Goal: Task Accomplishment & Management: Complete application form

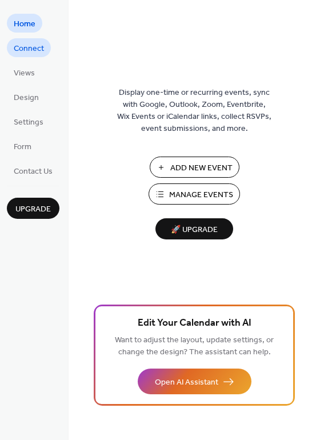
click at [18, 51] on span "Connect" at bounding box center [29, 49] width 30 height 12
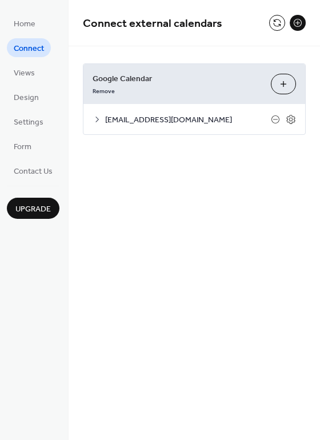
click at [156, 119] on span "[EMAIL_ADDRESS][DOMAIN_NAME]" at bounding box center [188, 120] width 166 height 12
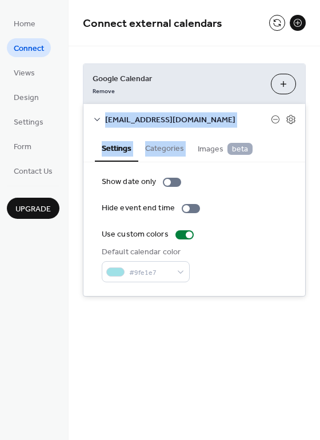
drag, startPoint x: 316, startPoint y: 81, endPoint x: 316, endPoint y: 137, distance: 55.5
click at [316, 137] on div "Google Calendar Remove Choose Calendars [EMAIL_ADDRESS][DOMAIN_NAME] Settings C…" at bounding box center [195, 180] width 252 height 268
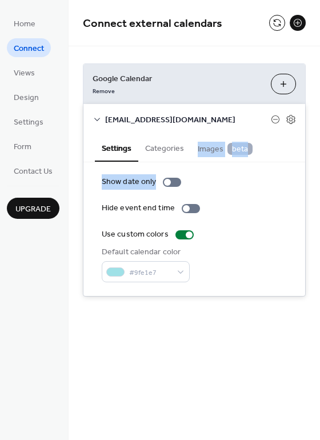
drag, startPoint x: 316, startPoint y: 136, endPoint x: 316, endPoint y: 173, distance: 37.2
click at [316, 173] on div "Google Calendar Remove Choose Calendars capegopcalendar@gmail.com Settings Cate…" at bounding box center [195, 180] width 252 height 268
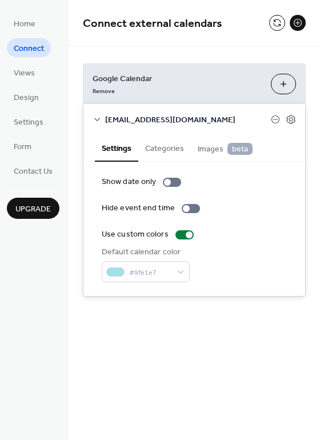
click at [247, 41] on div "Connect external calendars" at bounding box center [195, 23] width 252 height 46
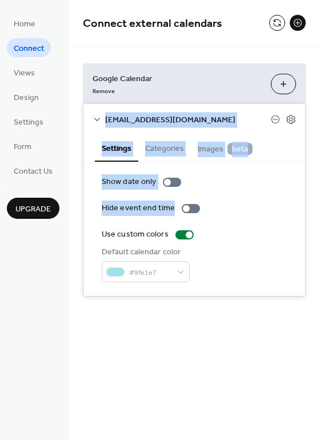
drag, startPoint x: 317, startPoint y: 101, endPoint x: 317, endPoint y: 204, distance: 103.0
click at [317, 204] on div "Google Calendar Remove Choose Calendars capegopcalendar@gmail.com Settings Cate…" at bounding box center [195, 180] width 252 height 268
click at [275, 20] on button at bounding box center [277, 23] width 16 height 16
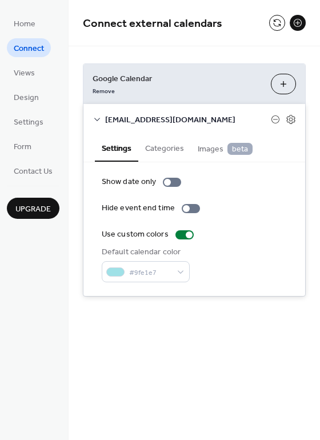
click at [200, 42] on div "Connect external calendars" at bounding box center [195, 23] width 252 height 46
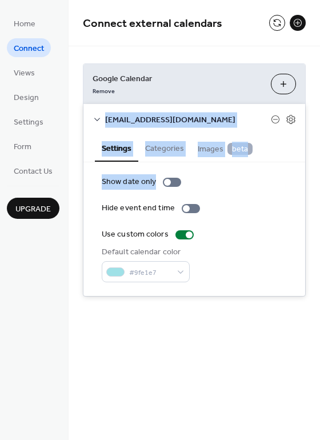
drag, startPoint x: 316, startPoint y: 93, endPoint x: 319, endPoint y: 162, distance: 69.2
click at [319, 162] on div "Google Calendar Remove Choose Calendars capegopcalendar@gmail.com Settings Cate…" at bounding box center [195, 180] width 252 height 268
click at [315, 146] on div "Google Calendar Remove Choose Calendars capegopcalendar@gmail.com Settings Cate…" at bounding box center [195, 180] width 252 height 268
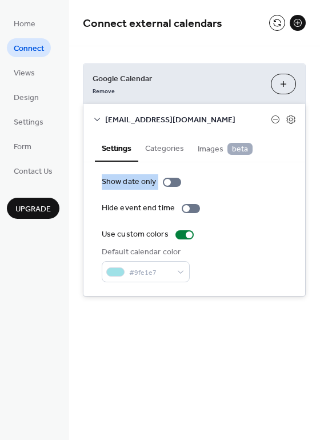
drag, startPoint x: 315, startPoint y: 146, endPoint x: 317, endPoint y: 178, distance: 32.7
click at [318, 179] on div "Google Calendar Remove Choose Calendars capegopcalendar@gmail.com Settings Cate…" at bounding box center [195, 180] width 252 height 268
click at [315, 174] on div "Google Calendar Remove Choose Calendars capegopcalendar@gmail.com Settings Cate…" at bounding box center [195, 180] width 252 height 268
click at [318, 162] on div "Google Calendar Remove Choose Calendars capegopcalendar@gmail.com Settings Cate…" at bounding box center [195, 180] width 252 height 268
click at [316, 152] on div "Google Calendar Remove Choose Calendars capegopcalendar@gmail.com Settings Cate…" at bounding box center [195, 180] width 252 height 268
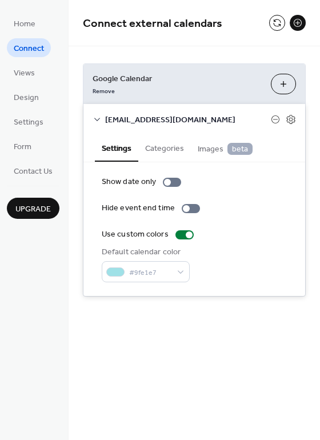
click at [122, 118] on span "[EMAIL_ADDRESS][DOMAIN_NAME]" at bounding box center [188, 120] width 166 height 12
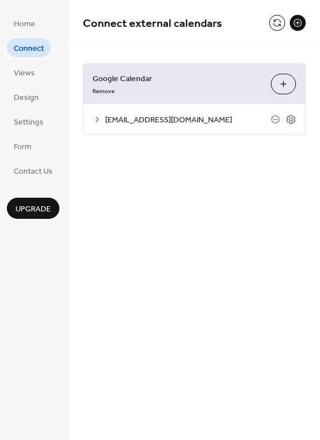
click at [122, 118] on span "[EMAIL_ADDRESS][DOMAIN_NAME]" at bounding box center [188, 120] width 166 height 12
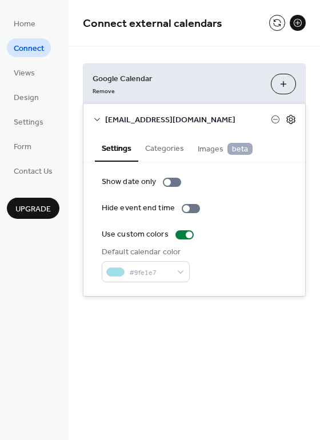
click at [288, 121] on icon at bounding box center [291, 119] width 10 height 10
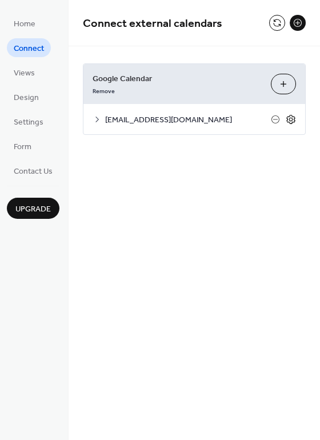
click at [288, 121] on icon at bounding box center [291, 119] width 10 height 10
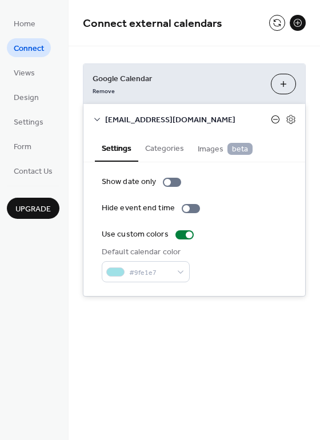
click at [276, 120] on icon at bounding box center [275, 119] width 9 height 9
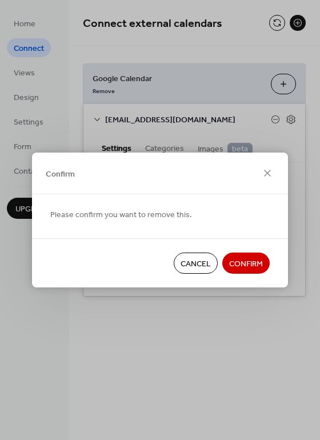
click at [203, 255] on button "Cancel" at bounding box center [196, 263] width 44 height 21
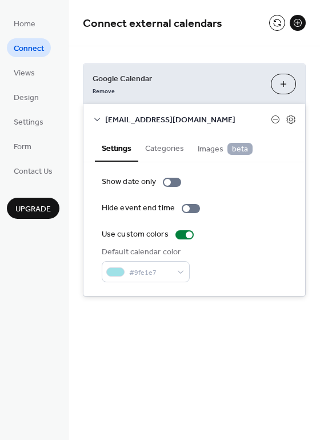
click at [190, 119] on span "[EMAIL_ADDRESS][DOMAIN_NAME]" at bounding box center [188, 120] width 166 height 12
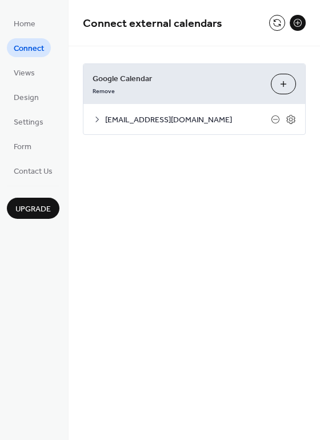
click at [190, 119] on span "[EMAIL_ADDRESS][DOMAIN_NAME]" at bounding box center [188, 120] width 166 height 12
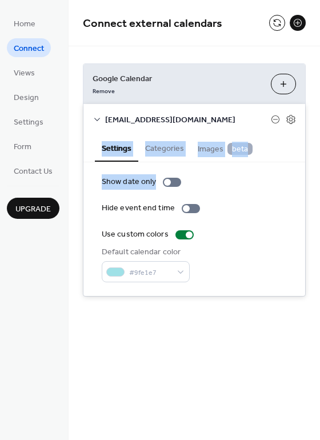
drag, startPoint x: 317, startPoint y: 114, endPoint x: 316, endPoint y: 162, distance: 47.5
click at [319, 169] on div "Google Calendar Remove Choose Calendars capegopcalendar@gmail.com Settings Cate…" at bounding box center [195, 180] width 252 height 268
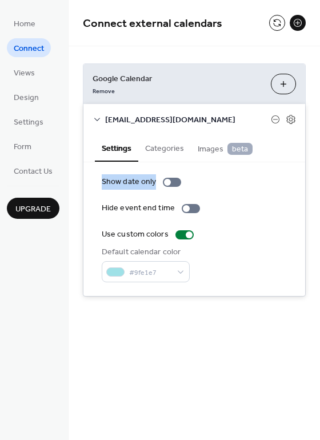
drag, startPoint x: 316, startPoint y: 148, endPoint x: 325, endPoint y: 194, distance: 46.6
click at [320, 194] on html "Home Connect Views Design Settings Form Contact Us Upgrade Connect Upgrade Conn…" at bounding box center [160, 220] width 320 height 440
click at [316, 201] on div "Google Calendar Remove Choose Calendars capegopcalendar@gmail.com Settings Cate…" at bounding box center [195, 180] width 252 height 268
click at [318, 198] on div "Google Calendar Remove Choose Calendars capegopcalendar@gmail.com Settings Cate…" at bounding box center [195, 180] width 252 height 268
click at [317, 198] on div "Google Calendar Remove Choose Calendars capegopcalendar@gmail.com Settings Cate…" at bounding box center [195, 180] width 252 height 268
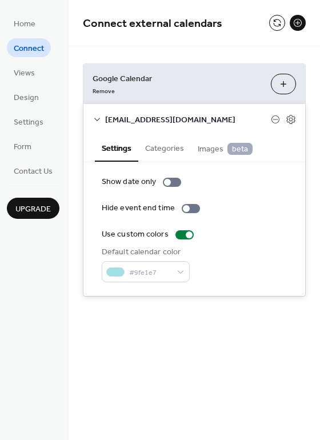
click at [317, 198] on div "Google Calendar Remove Choose Calendars capegopcalendar@gmail.com Settings Cate…" at bounding box center [195, 180] width 252 height 268
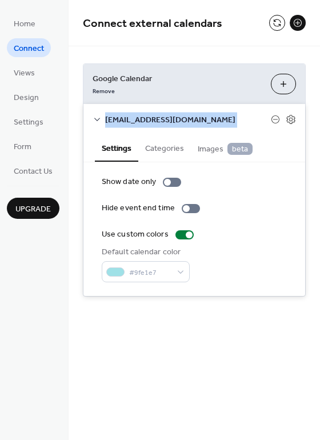
drag, startPoint x: 315, startPoint y: 69, endPoint x: 323, endPoint y: 122, distance: 53.7
click at [320, 122] on html "Home Connect Views Design Settings Form Contact Us Upgrade Connect Upgrade Conn…" at bounding box center [160, 220] width 320 height 440
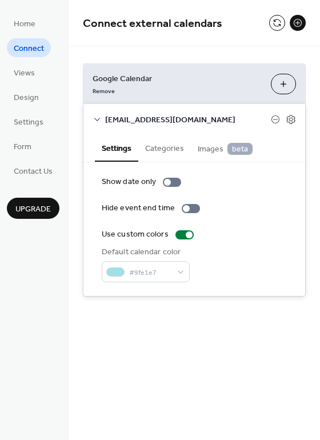
click at [195, 50] on div "Google Calendar Remove Choose Calendars capegopcalendar@gmail.com Settings Cate…" at bounding box center [195, 180] width 252 height 268
click at [169, 132] on div "[EMAIL_ADDRESS][DOMAIN_NAME]" at bounding box center [195, 119] width 222 height 30
click at [169, 150] on button "Categories" at bounding box center [164, 147] width 53 height 26
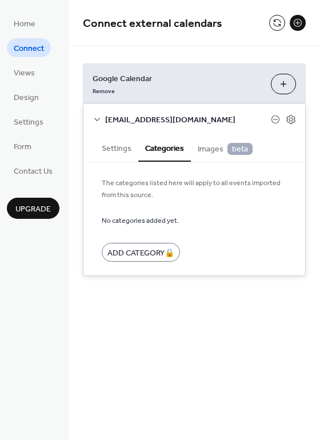
click at [203, 147] on span "Images beta" at bounding box center [225, 149] width 55 height 13
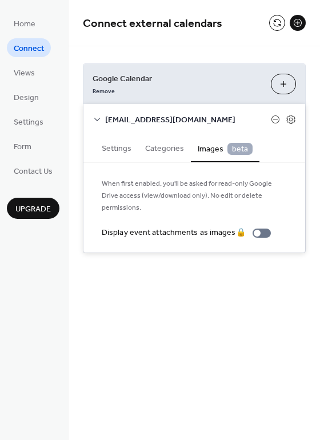
click at [162, 147] on button "Categories" at bounding box center [164, 147] width 53 height 26
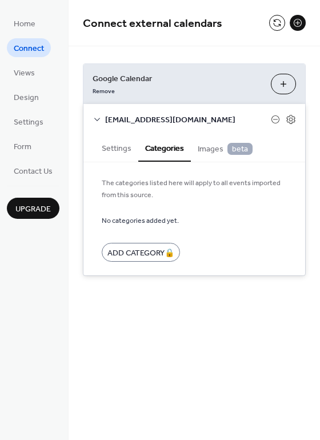
click at [121, 150] on button "Settings" at bounding box center [116, 147] width 43 height 26
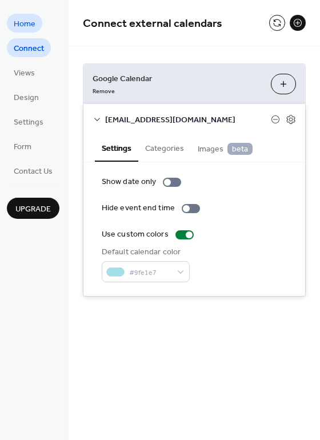
click at [25, 18] on span "Home" at bounding box center [25, 24] width 22 height 12
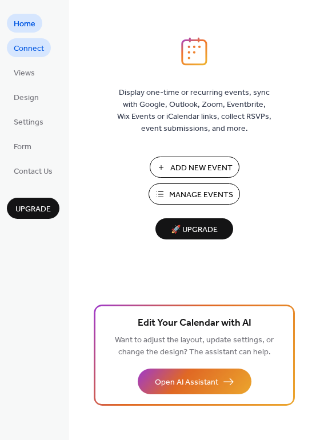
click at [27, 43] on span "Connect" at bounding box center [29, 49] width 30 height 12
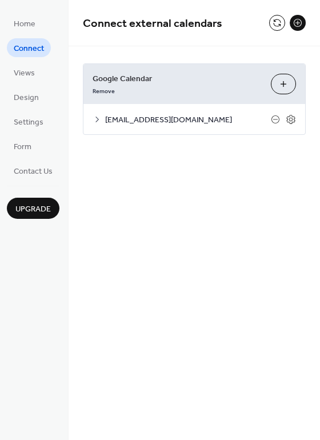
click at [94, 118] on icon at bounding box center [97, 119] width 9 height 9
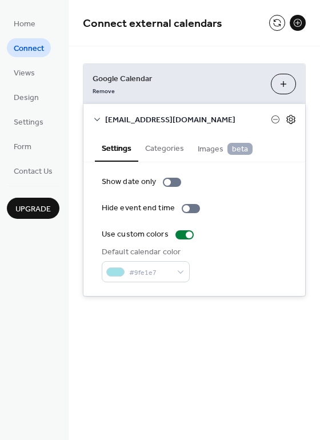
click at [292, 117] on icon at bounding box center [291, 119] width 10 height 10
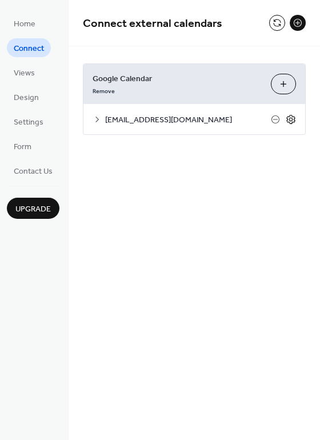
click at [292, 117] on icon at bounding box center [291, 119] width 10 height 10
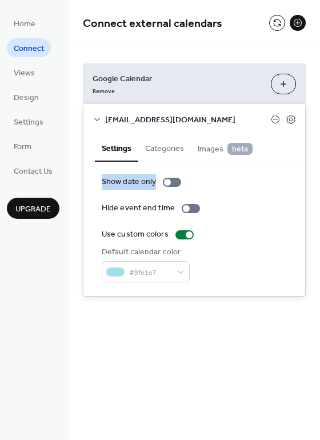
drag, startPoint x: 317, startPoint y: 149, endPoint x: 317, endPoint y: 177, distance: 28.0
click at [317, 177] on div "Google Calendar Remove Choose Calendars capegopcalendar@gmail.com Settings Cate…" at bounding box center [195, 180] width 252 height 268
click at [263, 186] on div "Show date only" at bounding box center [194, 182] width 185 height 12
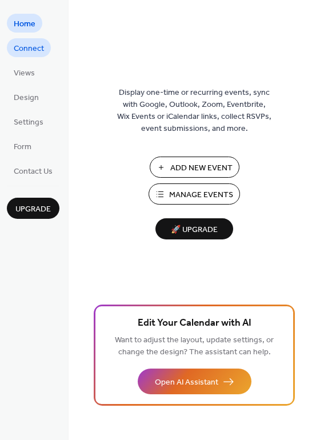
click at [38, 43] on span "Connect" at bounding box center [29, 49] width 30 height 12
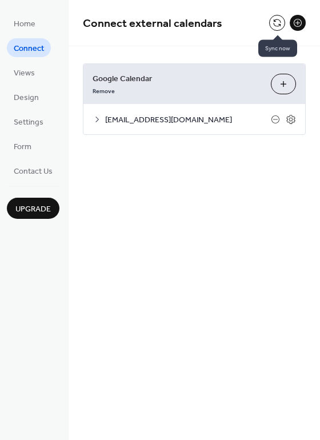
click at [275, 22] on button at bounding box center [277, 23] width 16 height 16
click at [272, 24] on button at bounding box center [277, 23] width 16 height 16
click at [275, 22] on button at bounding box center [277, 23] width 16 height 16
click at [292, 115] on icon at bounding box center [291, 119] width 10 height 10
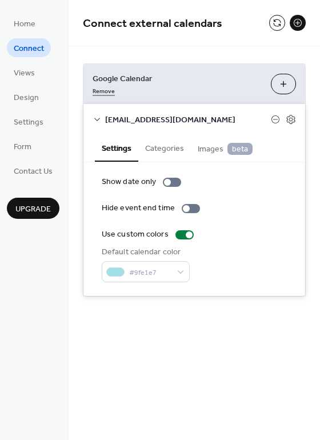
click at [108, 93] on link "Remove" at bounding box center [104, 90] width 22 height 12
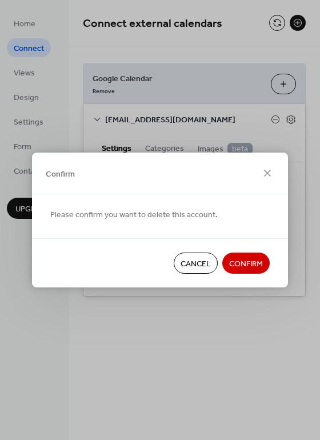
click at [235, 259] on span "Confirm" at bounding box center [246, 265] width 34 height 12
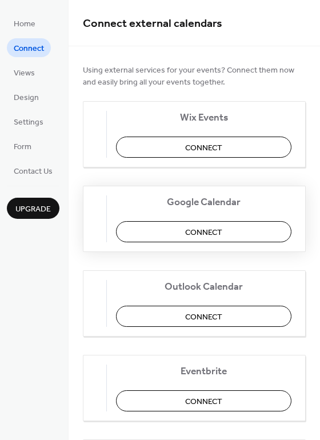
click at [194, 239] on span "Connect" at bounding box center [203, 233] width 37 height 12
click at [222, 233] on div "Google Calendar Connect" at bounding box center [194, 219] width 223 height 66
click at [187, 230] on div "Google Calendar Connect" at bounding box center [194, 219] width 223 height 66
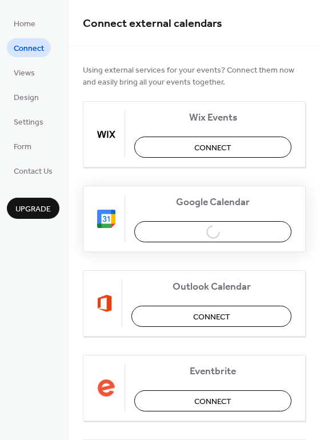
click at [186, 229] on div "Google Calendar Connect" at bounding box center [194, 219] width 223 height 66
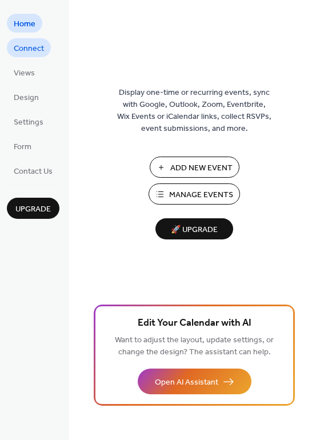
click at [27, 53] on span "Connect" at bounding box center [29, 49] width 30 height 12
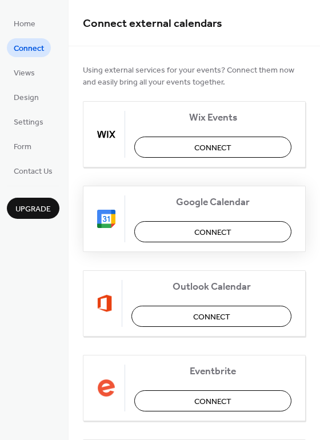
click at [196, 232] on span "Connect" at bounding box center [212, 233] width 37 height 12
click at [213, 233] on div "Google Calendar Connect" at bounding box center [194, 219] width 223 height 66
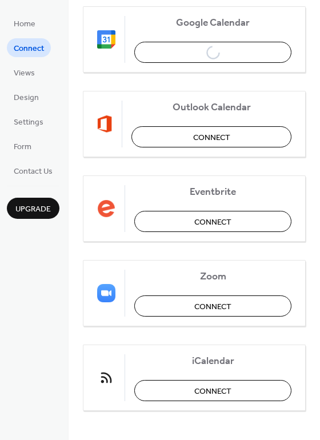
scroll to position [185, 0]
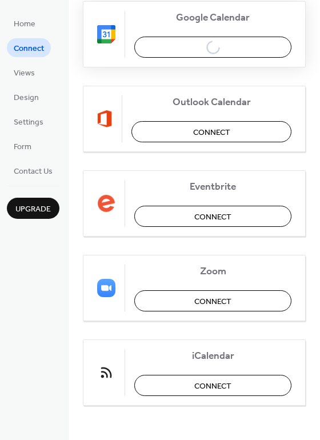
click at [222, 42] on div "Google Calendar Connect" at bounding box center [194, 34] width 223 height 66
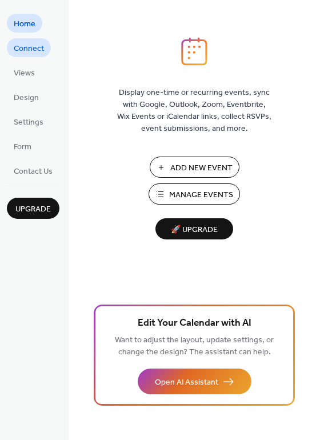
click at [27, 46] on span "Connect" at bounding box center [29, 49] width 30 height 12
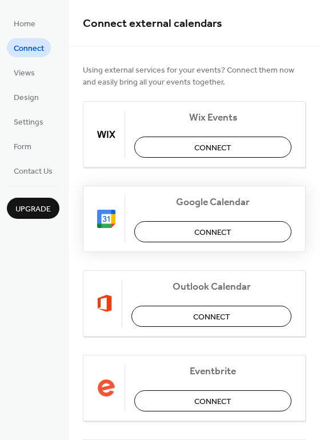
click at [222, 235] on span "Connect" at bounding box center [212, 233] width 37 height 12
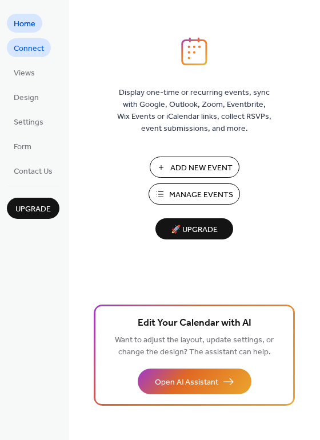
click at [30, 46] on span "Connect" at bounding box center [29, 49] width 30 height 12
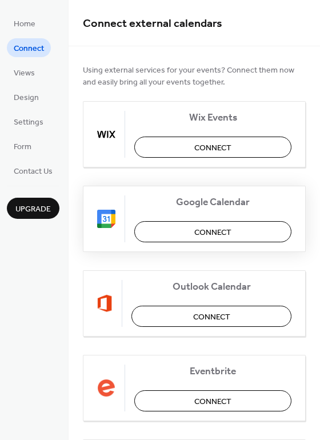
click at [190, 229] on button "Connect" at bounding box center [212, 231] width 157 height 21
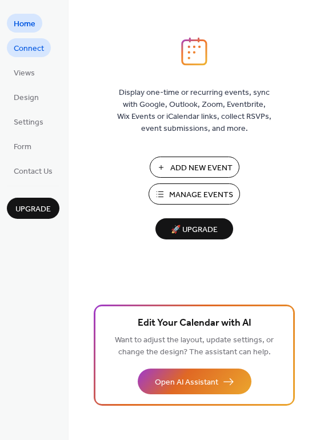
click at [28, 43] on span "Connect" at bounding box center [29, 49] width 30 height 12
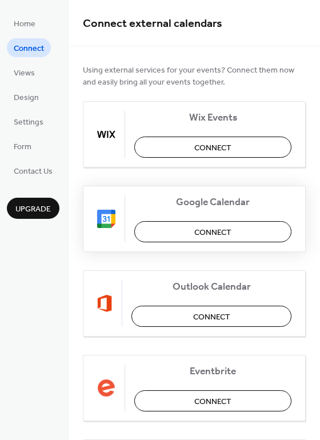
click at [212, 239] on span "Connect" at bounding box center [212, 233] width 37 height 12
drag, startPoint x: 316, startPoint y: 127, endPoint x: 315, endPoint y: 158, distance: 31.5
click at [315, 165] on div "Using external services for your events? Connect them now and easily bring all …" at bounding box center [195, 327] width 252 height 562
click at [316, 142] on div "Using external services for your events? Connect them now and easily bring all …" at bounding box center [195, 327] width 252 height 562
drag, startPoint x: 316, startPoint y: 142, endPoint x: 316, endPoint y: 153, distance: 11.4
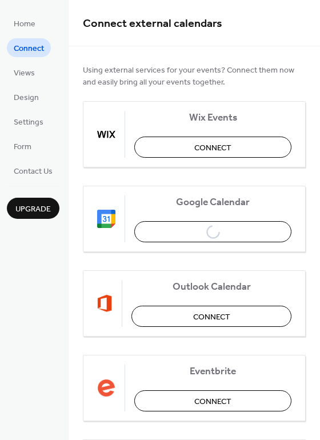
click at [316, 153] on div "Using external services for your events? Connect them now and easily bring all …" at bounding box center [195, 327] width 252 height 562
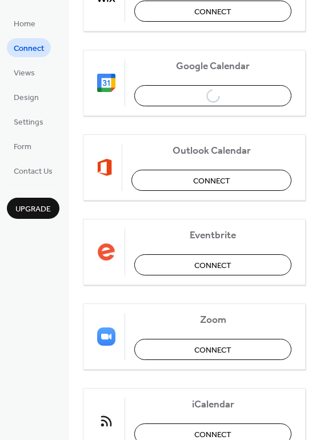
scroll to position [129, 0]
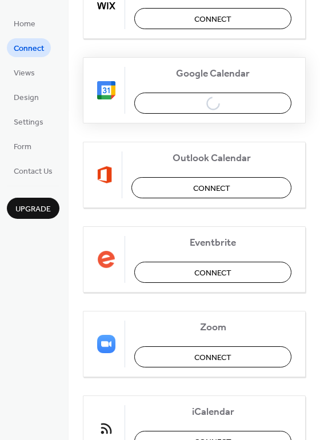
click at [212, 98] on div "Google Calendar Connect" at bounding box center [194, 90] width 223 height 66
click at [213, 102] on div "Google Calendar Connect" at bounding box center [194, 90] width 223 height 66
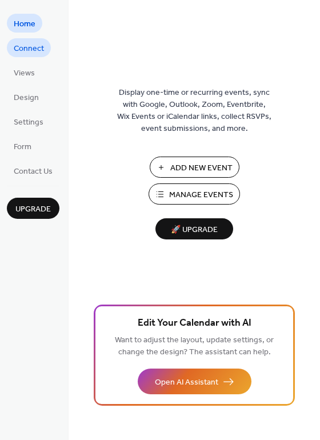
click at [34, 46] on span "Connect" at bounding box center [29, 49] width 30 height 12
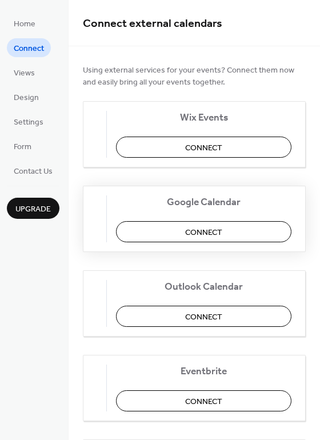
click at [221, 230] on span "Connect" at bounding box center [203, 233] width 37 height 12
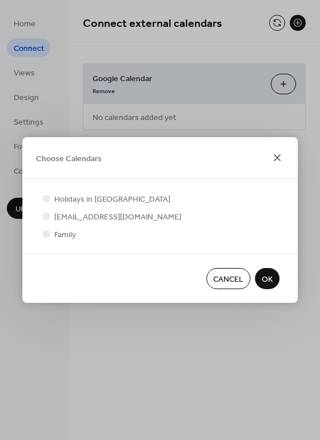
click at [279, 158] on icon at bounding box center [278, 158] width 14 height 14
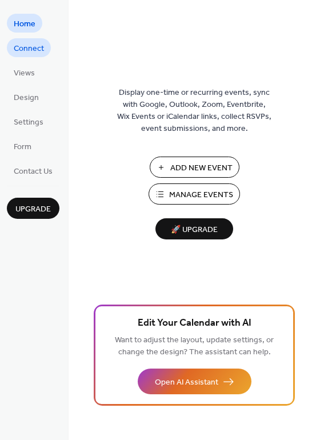
click at [27, 45] on span "Connect" at bounding box center [29, 49] width 30 height 12
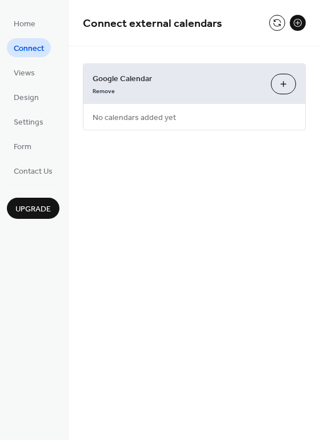
click at [282, 88] on button "Choose Calendars" at bounding box center [283, 84] width 25 height 21
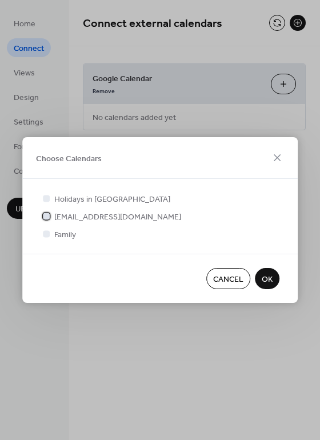
click at [44, 218] on div at bounding box center [46, 216] width 7 height 7
click at [278, 153] on icon at bounding box center [278, 158] width 14 height 14
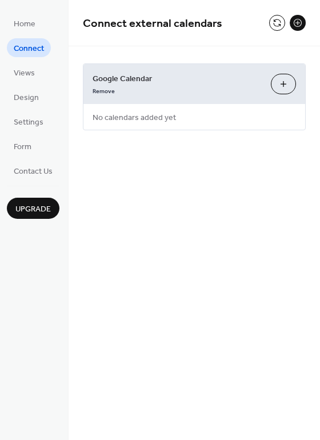
click at [215, 117] on div "Google Calendar Remove Choose Calendars No calendars added yet" at bounding box center [194, 96] width 223 height 67
click at [281, 81] on button "Choose Calendars" at bounding box center [283, 84] width 25 height 21
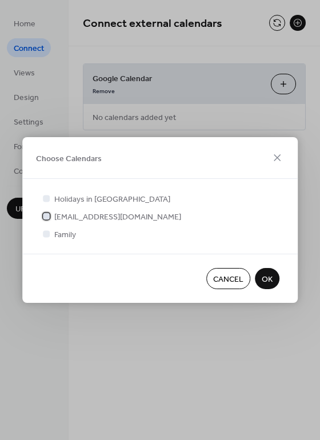
click at [45, 216] on div at bounding box center [46, 216] width 7 height 7
click at [174, 236] on div "Family" at bounding box center [160, 234] width 239 height 12
click at [270, 277] on span "OK" at bounding box center [267, 280] width 11 height 12
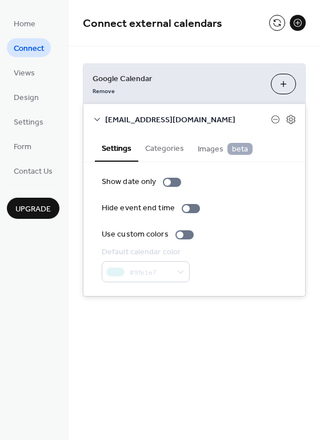
click at [168, 148] on button "Categories" at bounding box center [164, 147] width 53 height 26
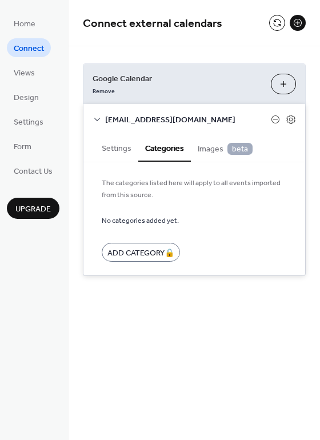
click at [202, 153] on span "Images beta" at bounding box center [225, 149] width 55 height 13
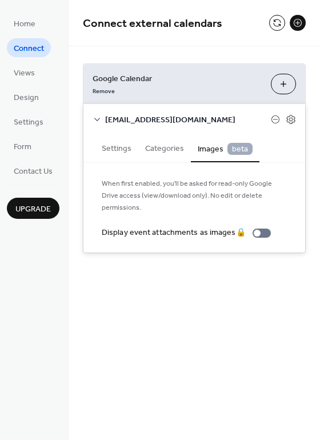
click at [243, 152] on span "beta" at bounding box center [240, 149] width 25 height 12
click at [101, 149] on button "Settings" at bounding box center [116, 147] width 43 height 26
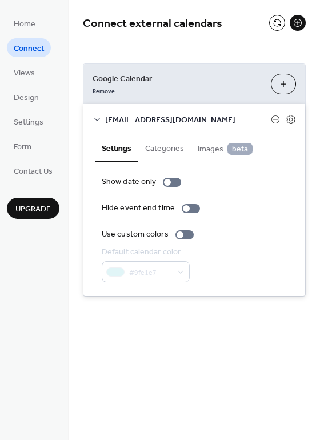
click at [158, 120] on span "[EMAIL_ADDRESS][DOMAIN_NAME]" at bounding box center [188, 120] width 166 height 12
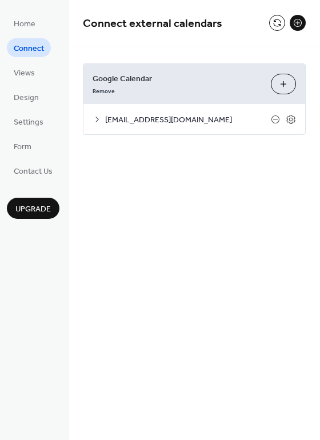
click at [158, 120] on span "[EMAIL_ADDRESS][DOMAIN_NAME]" at bounding box center [188, 120] width 166 height 12
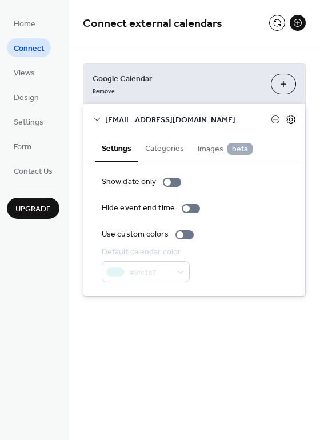
click at [292, 116] on icon at bounding box center [291, 119] width 10 height 10
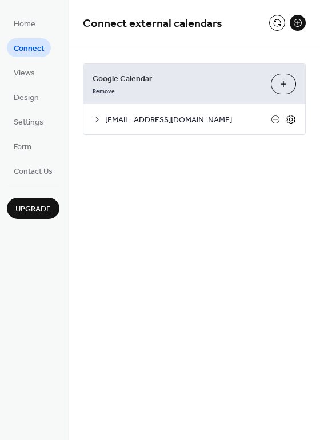
click at [292, 117] on icon at bounding box center [291, 119] width 10 height 10
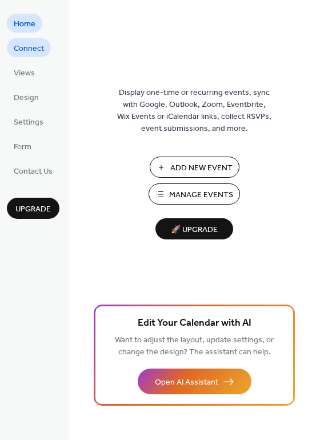
click at [46, 46] on link "Connect" at bounding box center [29, 47] width 44 height 19
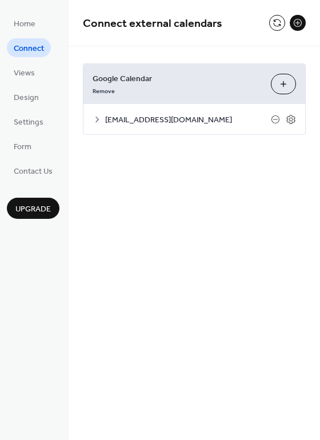
click at [166, 116] on span "[EMAIL_ADDRESS][DOMAIN_NAME]" at bounding box center [188, 120] width 166 height 12
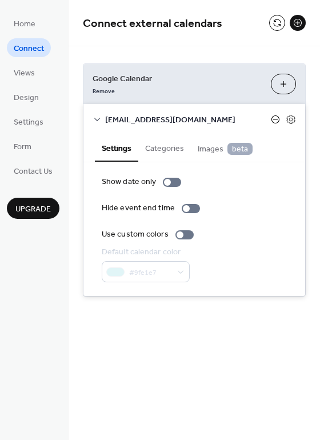
click at [272, 120] on icon at bounding box center [276, 120] width 8 height 8
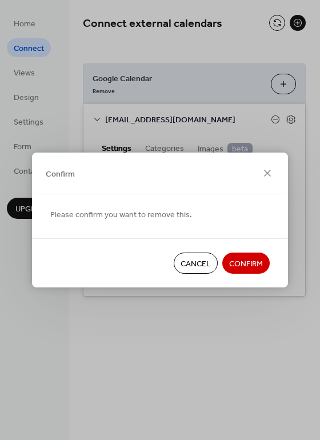
click at [182, 259] on span "Cancel" at bounding box center [196, 265] width 30 height 12
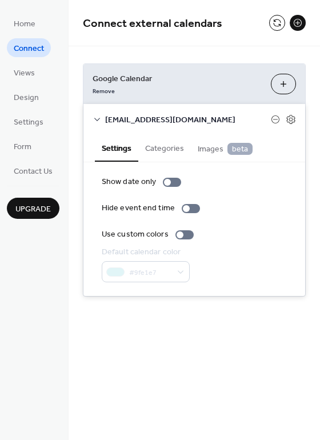
click at [96, 118] on icon at bounding box center [97, 119] width 9 height 9
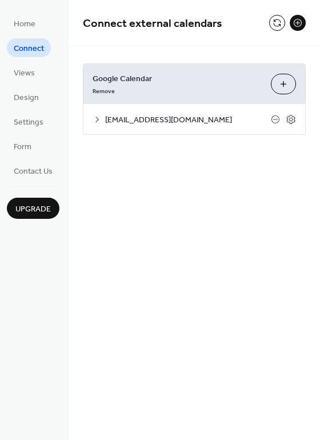
click at [97, 118] on icon at bounding box center [97, 119] width 9 height 9
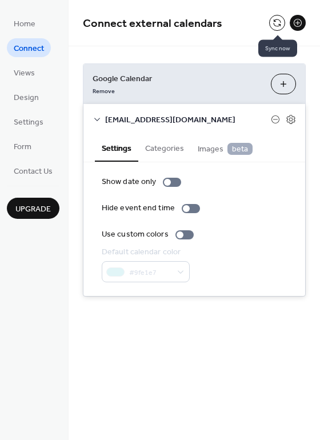
click at [270, 18] on button at bounding box center [277, 23] width 16 height 16
click at [277, 21] on button at bounding box center [277, 23] width 16 height 16
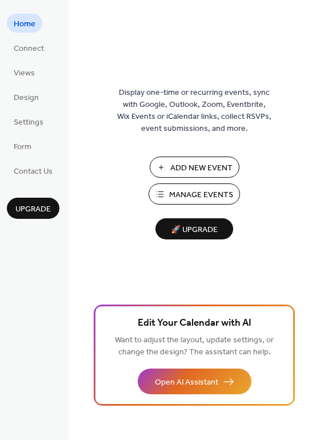
click at [209, 167] on span "Add New Event" at bounding box center [201, 168] width 62 height 12
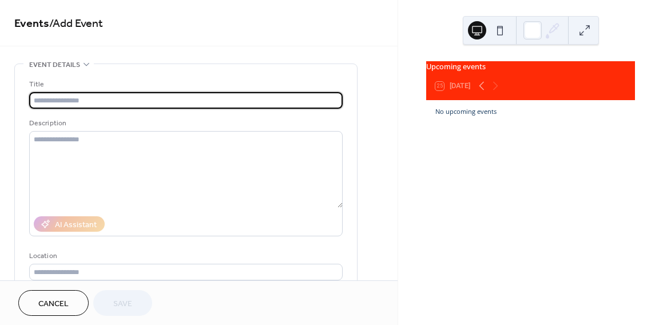
click at [204, 101] on input "text" at bounding box center [185, 100] width 313 height 17
paste input "**********"
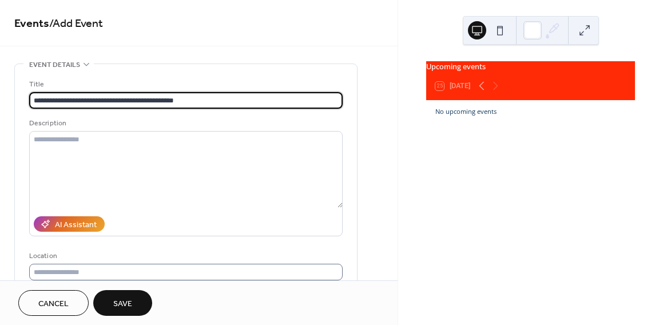
type input "**********"
click at [217, 273] on input "text" at bounding box center [185, 272] width 313 height 17
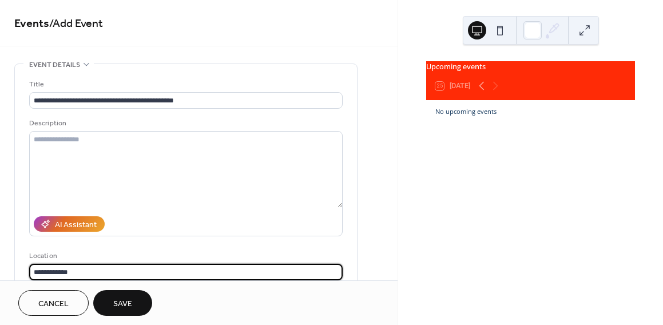
drag, startPoint x: 82, startPoint y: 271, endPoint x: 33, endPoint y: 271, distance: 49.8
click at [33, 271] on input "**********" at bounding box center [185, 272] width 313 height 17
click at [92, 276] on input "**********" at bounding box center [185, 272] width 313 height 17
paste input "**********"
type input "**********"
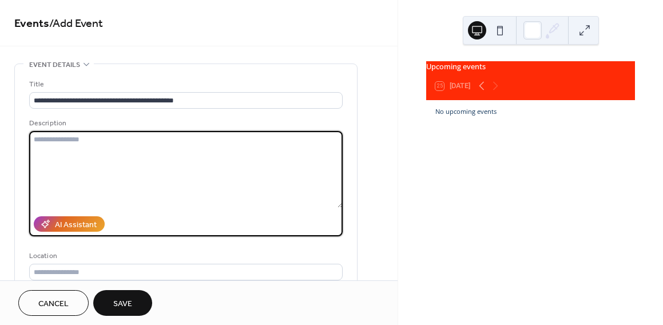
click at [282, 161] on textarea at bounding box center [185, 169] width 313 height 77
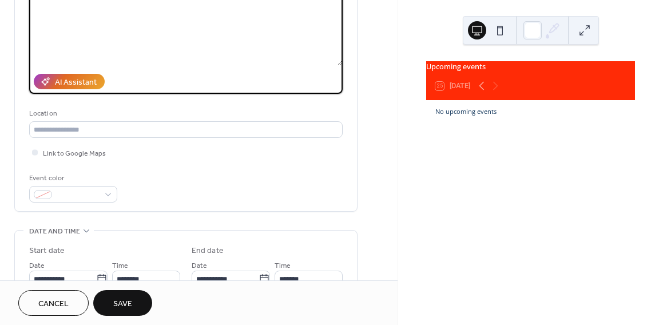
scroll to position [154, 0]
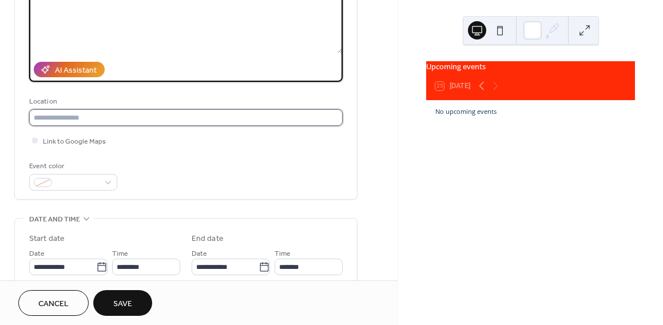
click at [83, 117] on input "text" at bounding box center [185, 117] width 313 height 17
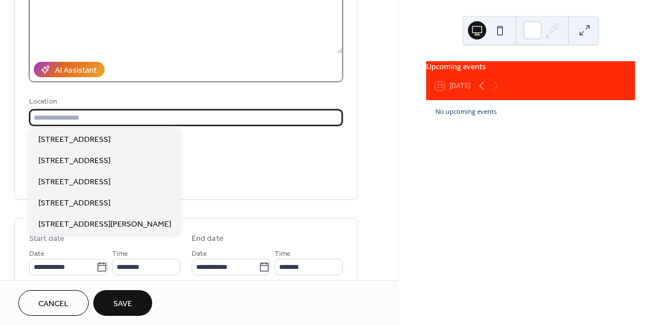
click at [137, 29] on textarea at bounding box center [185, 15] width 313 height 77
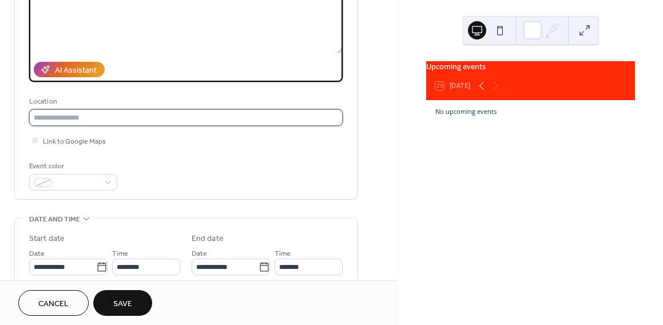
click at [102, 118] on input "text" at bounding box center [185, 117] width 313 height 17
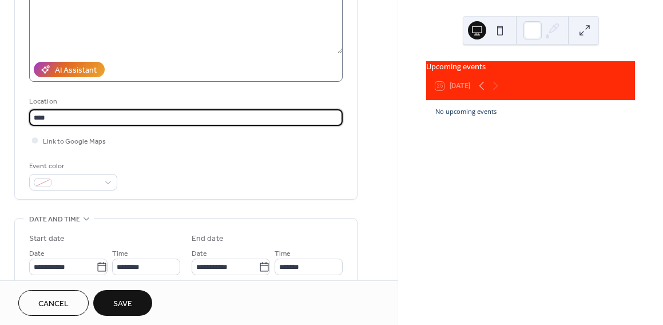
type input "****"
click at [193, 29] on textarea at bounding box center [185, 15] width 313 height 77
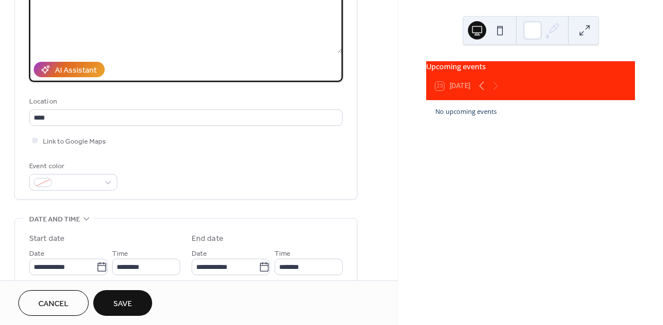
scroll to position [132, 0]
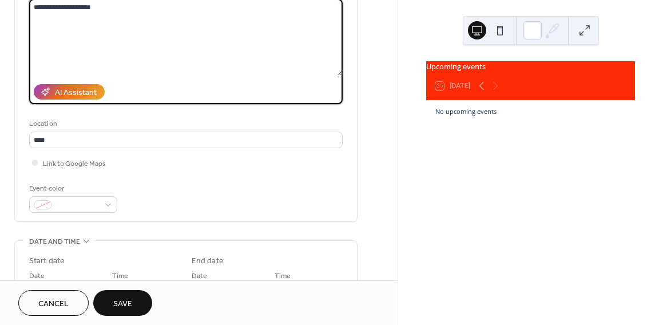
paste textarea "**********"
type textarea "**********"
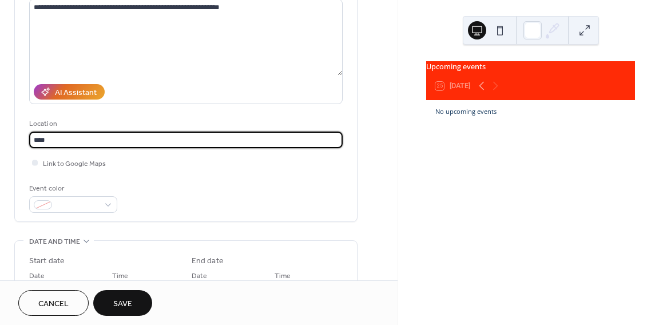
drag, startPoint x: 60, startPoint y: 138, endPoint x: 19, endPoint y: 138, distance: 40.6
click at [19, 138] on div "**********" at bounding box center [186, 76] width 342 height 289
paste input "**********"
click at [60, 144] on input "**********" at bounding box center [185, 140] width 313 height 17
type input "**********"
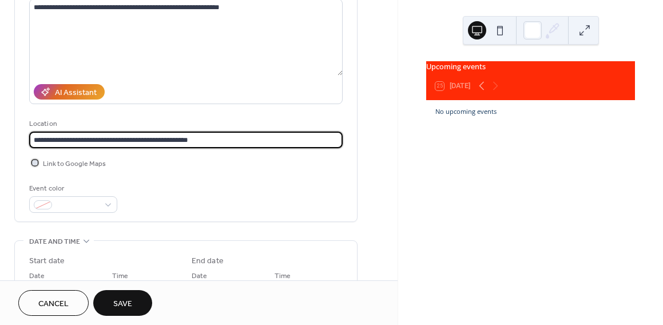
click at [34, 164] on div at bounding box center [35, 163] width 6 height 6
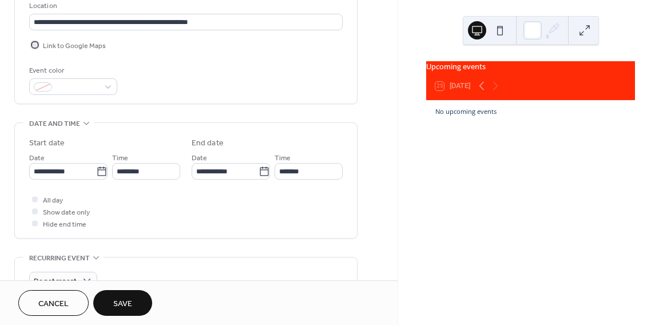
scroll to position [267, 0]
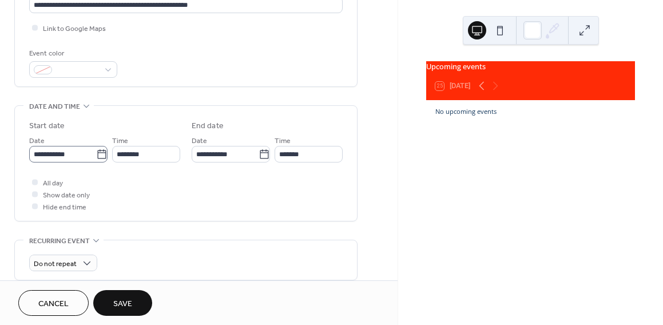
click at [100, 154] on icon at bounding box center [101, 154] width 11 height 11
click at [96, 154] on input "**********" at bounding box center [62, 154] width 67 height 17
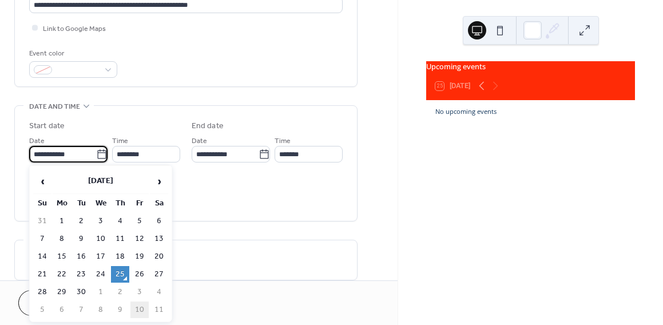
click at [138, 305] on td "10" at bounding box center [139, 309] width 18 height 17
type input "**********"
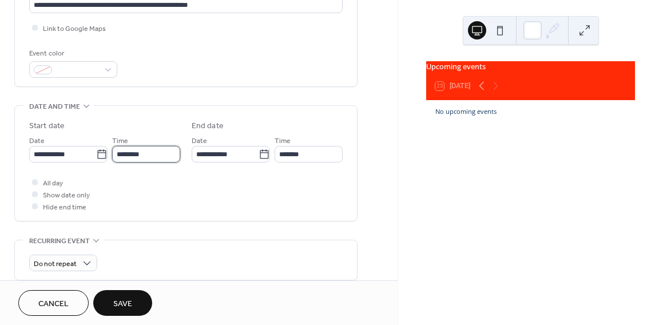
click at [170, 157] on input "********" at bounding box center [146, 154] width 68 height 17
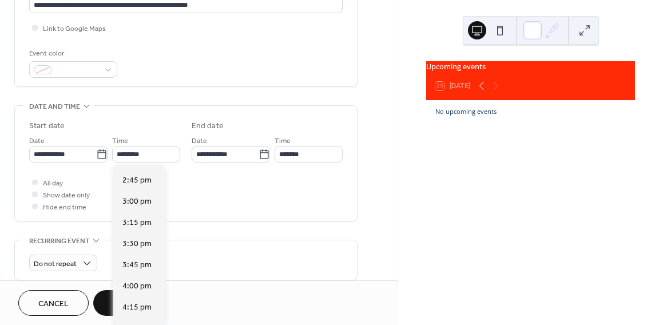
scroll to position [1256, 0]
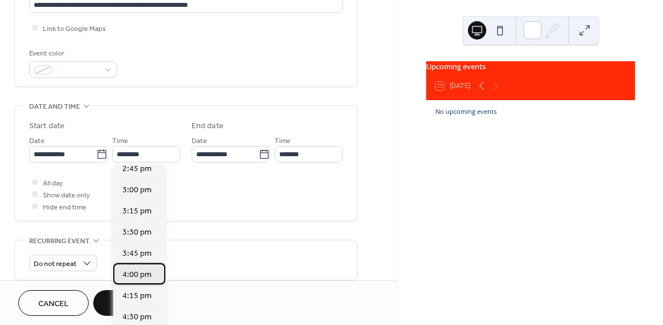
click at [156, 274] on div "4:00 pm" at bounding box center [139, 273] width 52 height 21
type input "*******"
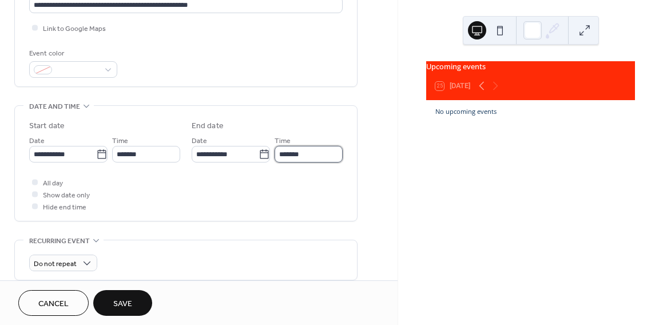
click at [305, 149] on input "*******" at bounding box center [309, 154] width 68 height 17
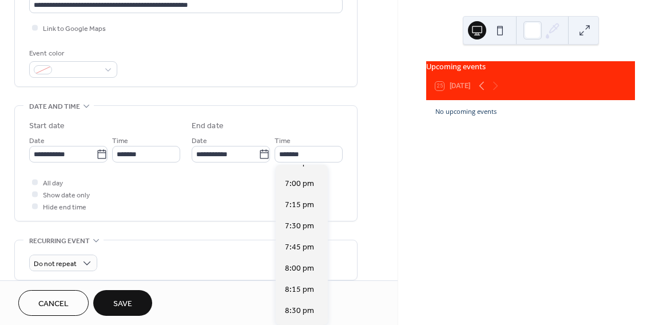
scroll to position [217, 0]
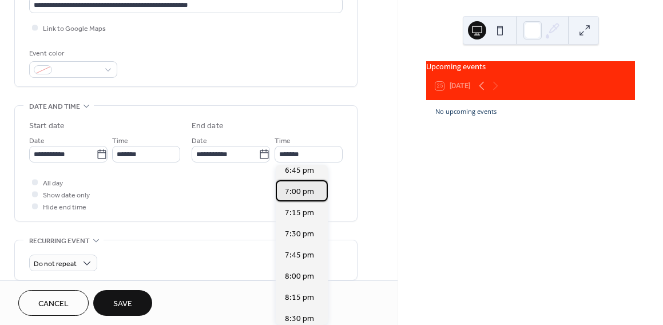
click at [307, 189] on span "7:00 pm" at bounding box center [299, 191] width 29 height 12
type input "*******"
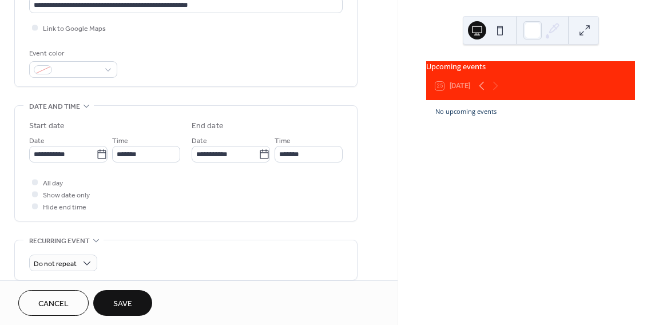
click at [133, 304] on button "Save" at bounding box center [122, 303] width 59 height 26
